Goal: Information Seeking & Learning: Learn about a topic

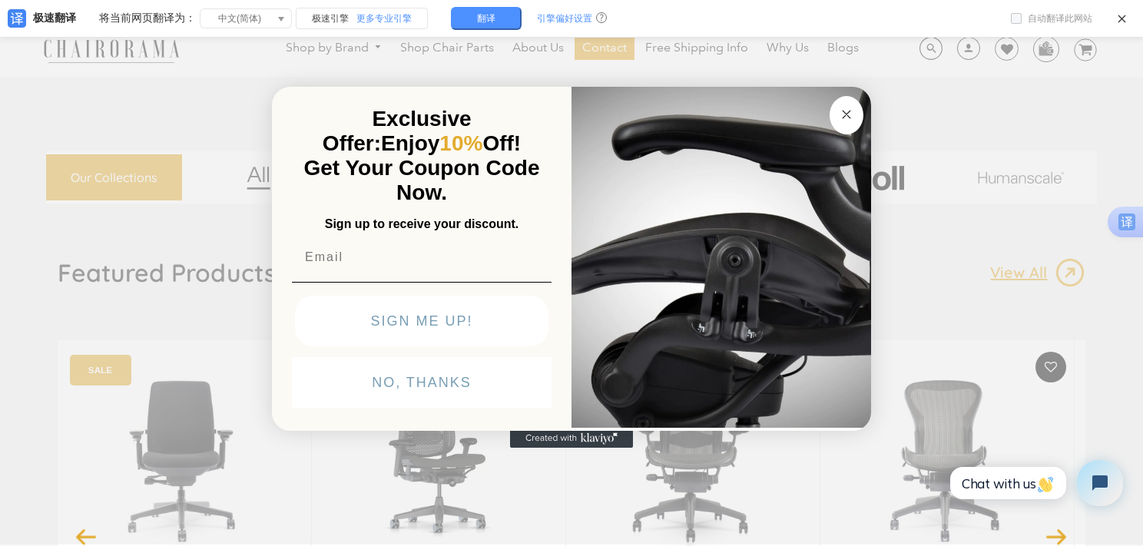
click at [834, 118] on button "Close dialog" at bounding box center [847, 115] width 34 height 38
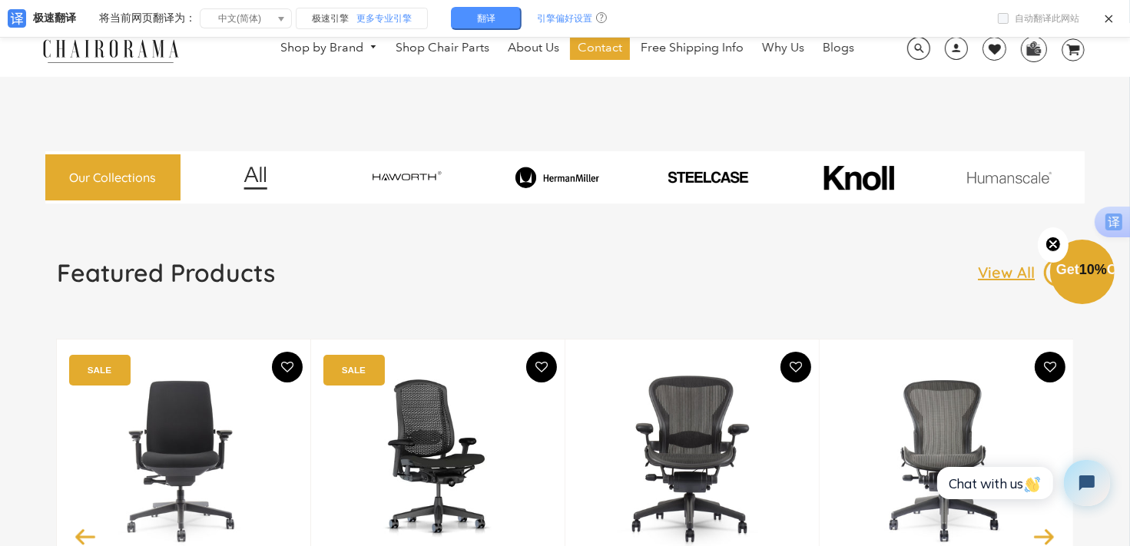
click at [163, 48] on img at bounding box center [111, 50] width 154 height 27
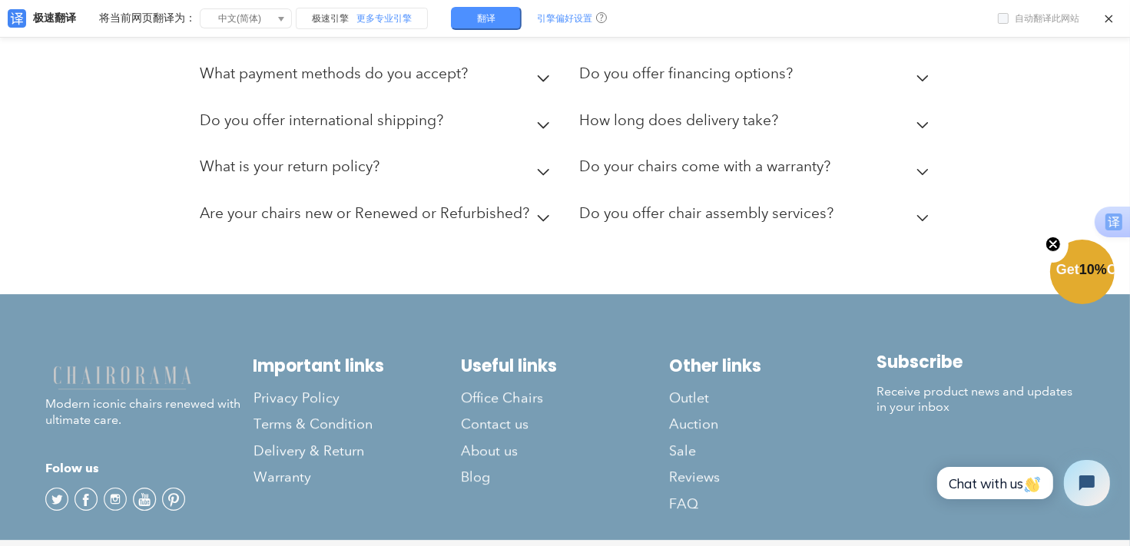
scroll to position [4367, 0]
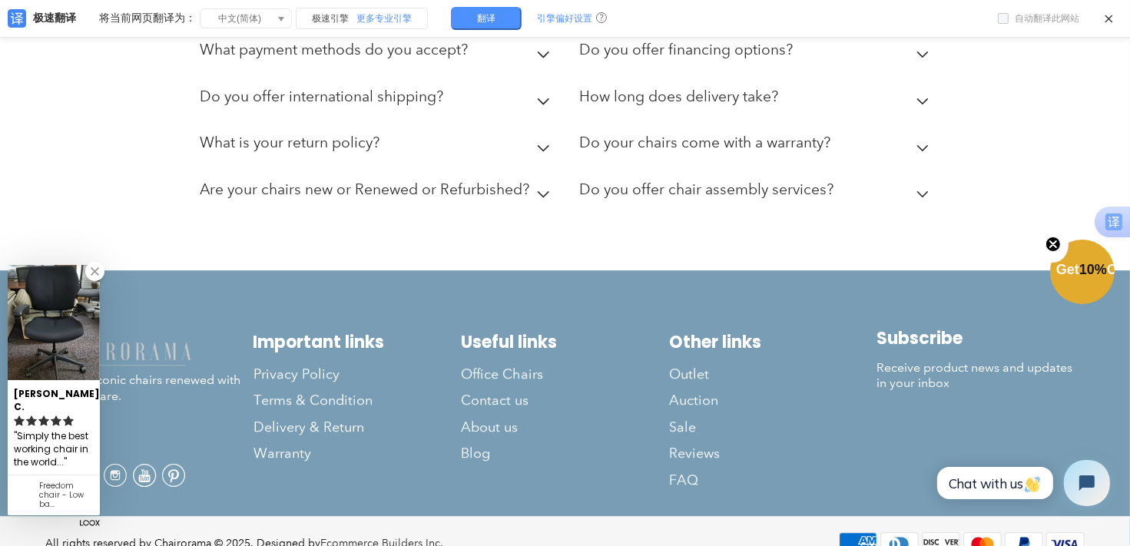
click at [101, 281] on link at bounding box center [94, 271] width 19 height 19
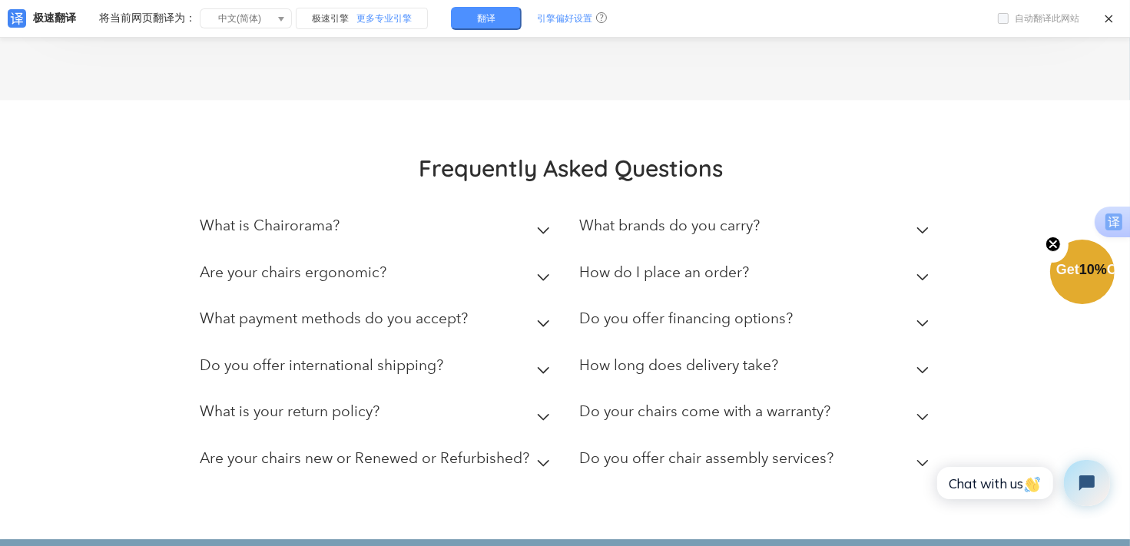
scroll to position [4102, 0]
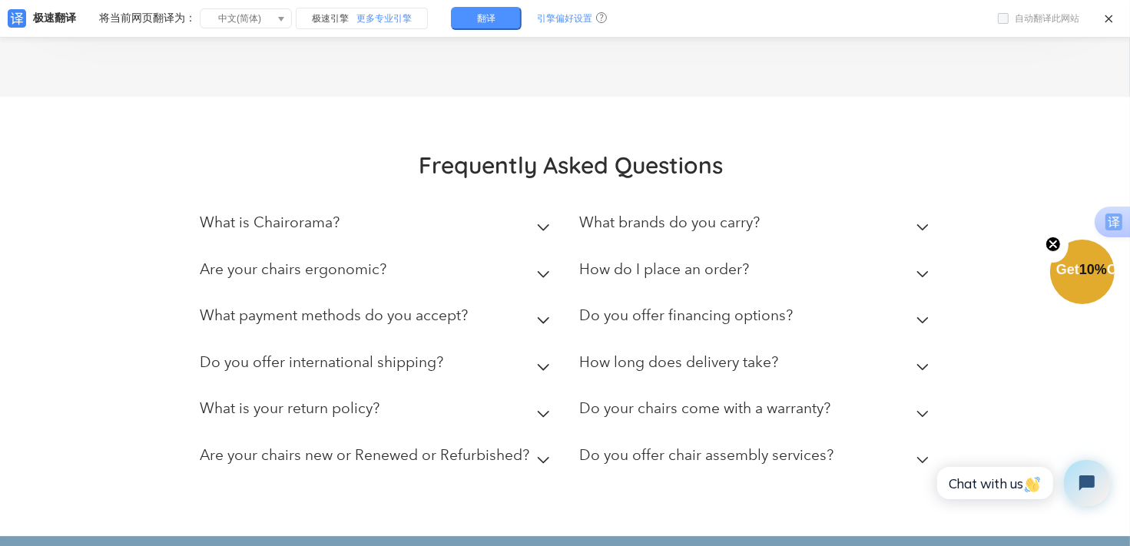
drag, startPoint x: 253, startPoint y: 194, endPoint x: 329, endPoint y: 191, distance: 76.1
click at [329, 214] on h2 "What is Chairorama?" at bounding box center [270, 223] width 140 height 18
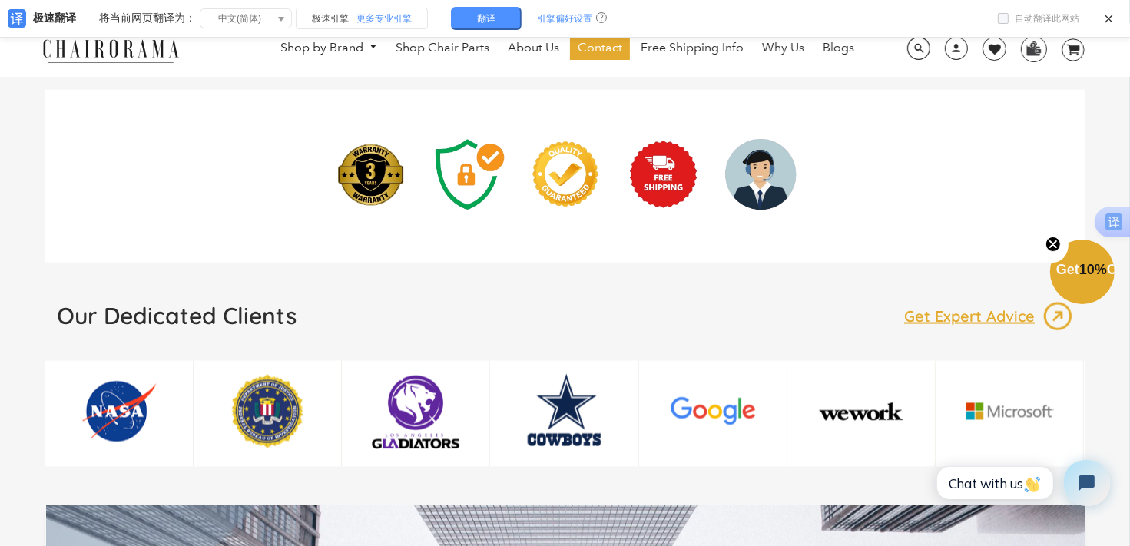
scroll to position [2121, 0]
